Goal: Transaction & Acquisition: Purchase product/service

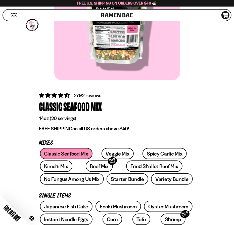
scroll to position [83, 0]
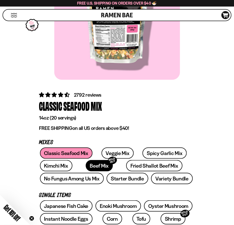
click at [86, 163] on link "Beef Mix SOLD OUT" at bounding box center [99, 165] width 27 height 11
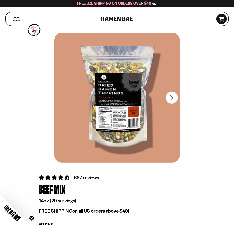
click at [175, 100] on button "FADCB6FD-DFAB-4417-9F21-029242090B77" at bounding box center [172, 98] width 12 height 12
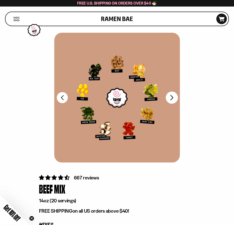
click at [175, 100] on button "FADCB6FD-DFAB-4417-9F21-029242090B77" at bounding box center [172, 98] width 12 height 12
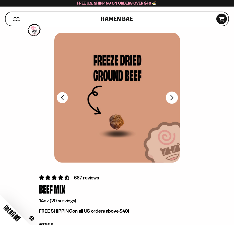
click at [173, 102] on button "FADCB6FD-DFAB-4417-9F21-029242090B77" at bounding box center [172, 98] width 12 height 12
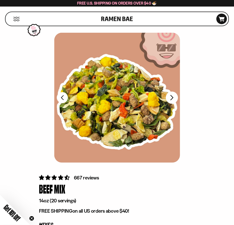
click at [173, 102] on button "FADCB6FD-DFAB-4417-9F21-029242090B77" at bounding box center [172, 98] width 12 height 12
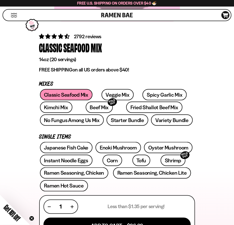
scroll to position [132, 0]
